Goal: Task Accomplishment & Management: Manage account settings

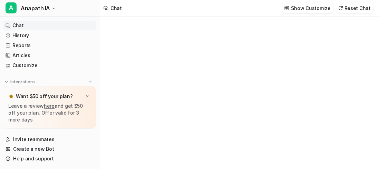
type textarea "**********"
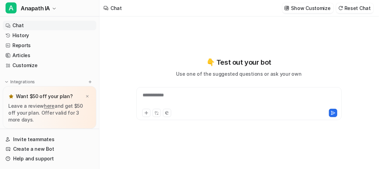
scroll to position [34, 0]
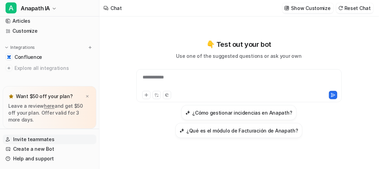
click at [46, 142] on link "Invite teammates" at bounding box center [49, 140] width 93 height 10
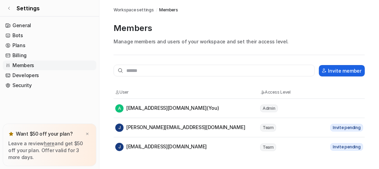
click at [332, 71] on button "Invite member" at bounding box center [342, 70] width 46 height 11
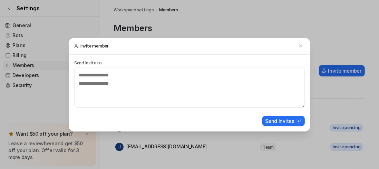
click at [96, 62] on p "Send Invite to ..." at bounding box center [189, 63] width 230 height 6
click at [300, 50] on button at bounding box center [300, 46] width 8 height 8
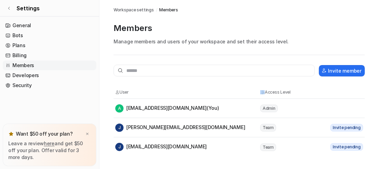
drag, startPoint x: 265, startPoint y: 93, endPoint x: 291, endPoint y: 93, distance: 26.2
click at [291, 93] on th "Access Level" at bounding box center [291, 92] width 62 height 7
click at [341, 151] on td "Invite pending" at bounding box center [342, 147] width 41 height 8
click at [19, 76] on link "Developers" at bounding box center [49, 76] width 93 height 10
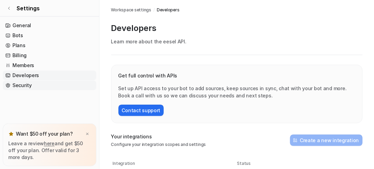
click at [19, 86] on link "Security" at bounding box center [49, 86] width 93 height 10
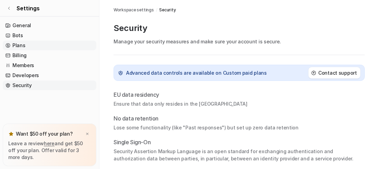
click at [22, 44] on link "Plans" at bounding box center [49, 46] width 93 height 10
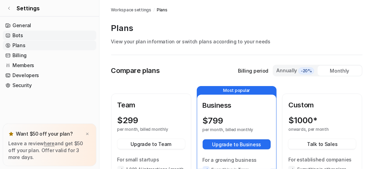
click at [18, 34] on link "Bots" at bounding box center [49, 36] width 93 height 10
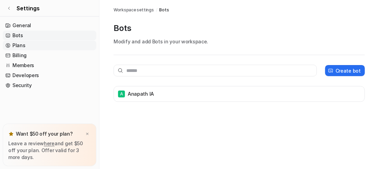
click at [17, 45] on link "Plans" at bounding box center [49, 46] width 93 height 10
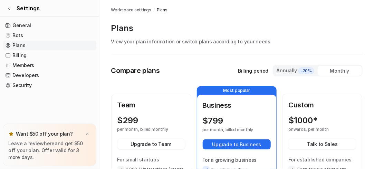
click at [261, 68] on p "Billing period" at bounding box center [253, 70] width 30 height 7
click at [300, 70] on span "-20%" at bounding box center [306, 71] width 16 height 7
click at [28, 24] on link "General" at bounding box center [49, 26] width 93 height 10
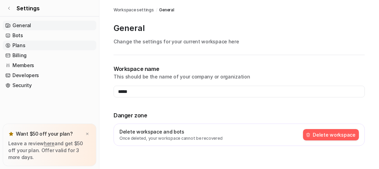
click at [20, 46] on link "Plans" at bounding box center [49, 46] width 93 height 10
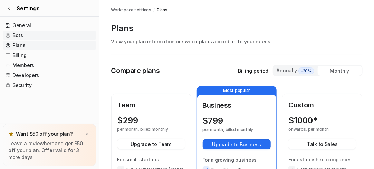
click at [22, 36] on link "Bots" at bounding box center [49, 36] width 93 height 10
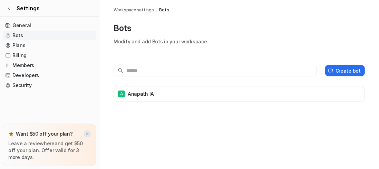
click at [89, 133] on img at bounding box center [87, 134] width 4 height 4
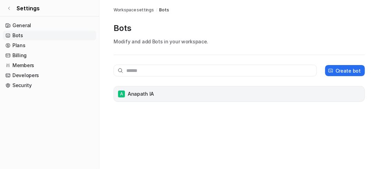
click at [154, 90] on div "A Anapath IA" at bounding box center [239, 94] width 245 height 10
click at [140, 93] on p "Anapath IA" at bounding box center [141, 94] width 26 height 7
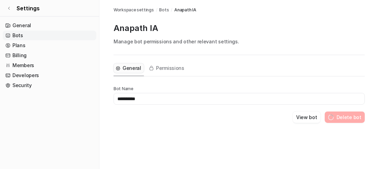
click at [140, 93] on input "**********" at bounding box center [238, 99] width 251 height 12
click at [132, 70] on span "General" at bounding box center [131, 68] width 19 height 7
click at [164, 70] on span "Permissions" at bounding box center [170, 68] width 28 height 7
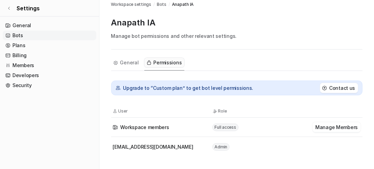
scroll to position [8, 0]
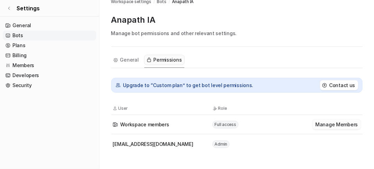
click at [343, 124] on button "Manage Members" at bounding box center [336, 125] width 48 height 10
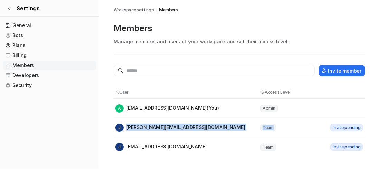
drag, startPoint x: 276, startPoint y: 106, endPoint x: 283, endPoint y: 135, distance: 29.4
click at [283, 135] on tbody "A [EMAIL_ADDRESS][DOMAIN_NAME] (You) Admin J [PERSON_NAME][EMAIL_ADDRESS][DOMAI…" at bounding box center [238, 128] width 251 height 58
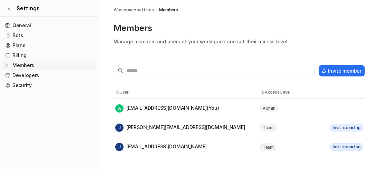
drag, startPoint x: 324, startPoint y: 124, endPoint x: 334, endPoint y: 112, distance: 15.6
click at [324, 124] on td "Invite pending" at bounding box center [342, 128] width 41 height 8
click at [334, 112] on tr "A [EMAIL_ADDRESS][DOMAIN_NAME] (You) Admin" at bounding box center [238, 108] width 251 height 19
click at [360, 107] on tr "A [EMAIL_ADDRESS][DOMAIN_NAME] (You) Admin" at bounding box center [238, 108] width 251 height 19
click at [370, 113] on main "Workspace settings / Members Members Manage members and users of your workspace…" at bounding box center [238, 78] width 279 height 157
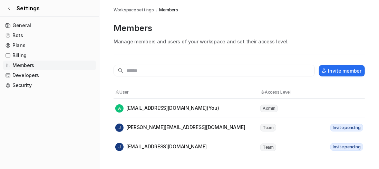
click at [366, 129] on div "Workspace settings / Members Members Manage members and users of your workspace…" at bounding box center [239, 78] width 262 height 157
click at [367, 129] on div "Workspace settings / Members Members Manage members and users of your workspace…" at bounding box center [239, 78] width 262 height 157
click at [130, 107] on div "A [EMAIL_ADDRESS][DOMAIN_NAME] (You)" at bounding box center [167, 109] width 104 height 8
click at [111, 107] on div "Workspace settings / Members Members Manage members and users of your workspace…" at bounding box center [239, 78] width 262 height 157
click at [110, 108] on div "Workspace settings / Members Members Manage members and users of your workspace…" at bounding box center [239, 78] width 262 height 157
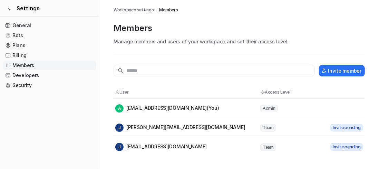
click at [110, 116] on div "Workspace settings / Members Members Manage members and users of your workspace…" at bounding box center [239, 78] width 262 height 157
drag, startPoint x: 112, startPoint y: 125, endPoint x: 115, endPoint y: 126, distance: 3.9
click at [113, 126] on div "Workspace settings / Members Members Manage members and users of your workspace…" at bounding box center [239, 78] width 262 height 157
click at [127, 128] on div "[PERSON_NAME] [PERSON_NAME][EMAIL_ADDRESS][DOMAIN_NAME]" at bounding box center [180, 128] width 130 height 8
drag, startPoint x: 131, startPoint y: 124, endPoint x: 134, endPoint y: 128, distance: 4.7
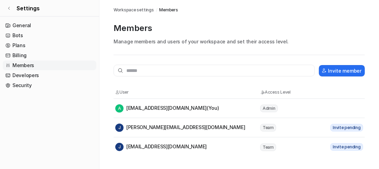
click at [131, 124] on div "[PERSON_NAME] [PERSON_NAME][EMAIL_ADDRESS][DOMAIN_NAME]" at bounding box center [180, 128] width 130 height 8
click at [140, 137] on tr "[PERSON_NAME] [PERSON_NAME][EMAIL_ADDRESS][DOMAIN_NAME] Team Invite pending" at bounding box center [238, 127] width 251 height 19
drag, startPoint x: 150, startPoint y: 146, endPoint x: 189, endPoint y: 141, distance: 39.3
click at [173, 143] on td "J [EMAIL_ADDRESS][DOMAIN_NAME]" at bounding box center [187, 147] width 145 height 9
click at [284, 140] on tr "J [EMAIL_ADDRESS][DOMAIN_NAME] Team Invite pending" at bounding box center [238, 147] width 251 height 19
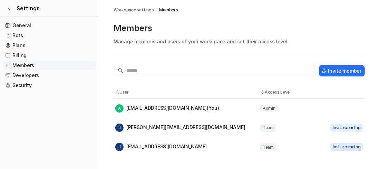
click at [268, 146] on span "Team" at bounding box center [268, 148] width 16 height 8
drag, startPoint x: 268, startPoint y: 146, endPoint x: 268, endPoint y: 126, distance: 20.0
click at [268, 140] on tr "J [EMAIL_ADDRESS][DOMAIN_NAME] Team Invite pending" at bounding box center [238, 147] width 251 height 19
click at [268, 126] on span "Team" at bounding box center [268, 128] width 16 height 8
drag, startPoint x: 267, startPoint y: 116, endPoint x: 267, endPoint y: 112, distance: 4.2
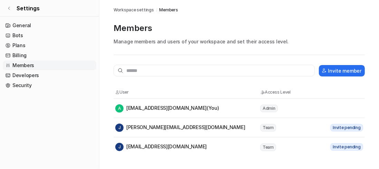
click at [267, 112] on tr "A [EMAIL_ADDRESS][DOMAIN_NAME] (You) Admin" at bounding box center [238, 108] width 251 height 19
drag, startPoint x: 268, startPoint y: 106, endPoint x: 268, endPoint y: 93, distance: 12.4
click at [268, 102] on tr "A [EMAIL_ADDRESS][DOMAIN_NAME] (You) Admin" at bounding box center [238, 108] width 251 height 19
click at [268, 93] on th "Access Level" at bounding box center [291, 92] width 62 height 7
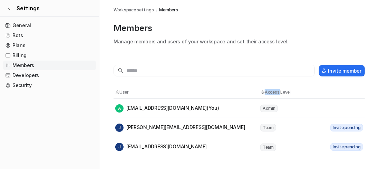
click at [265, 92] on th "Access Level" at bounding box center [291, 92] width 62 height 7
